Goal: Check status: Check status

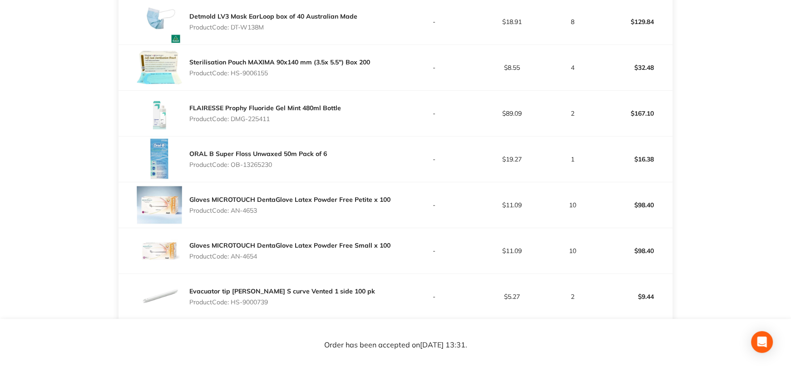
scroll to position [454, 0]
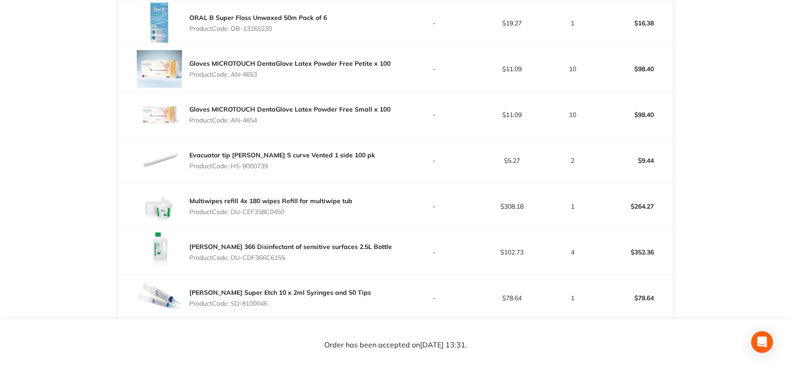
click at [445, 229] on td "-" at bounding box center [434, 206] width 78 height 46
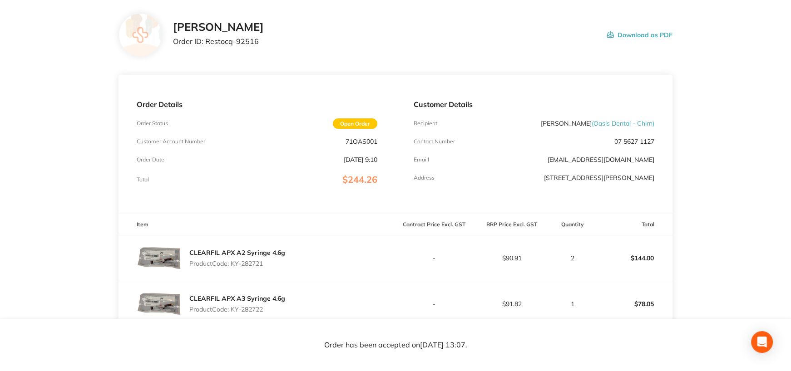
scroll to position [136, 0]
